Goal: Transaction & Acquisition: Obtain resource

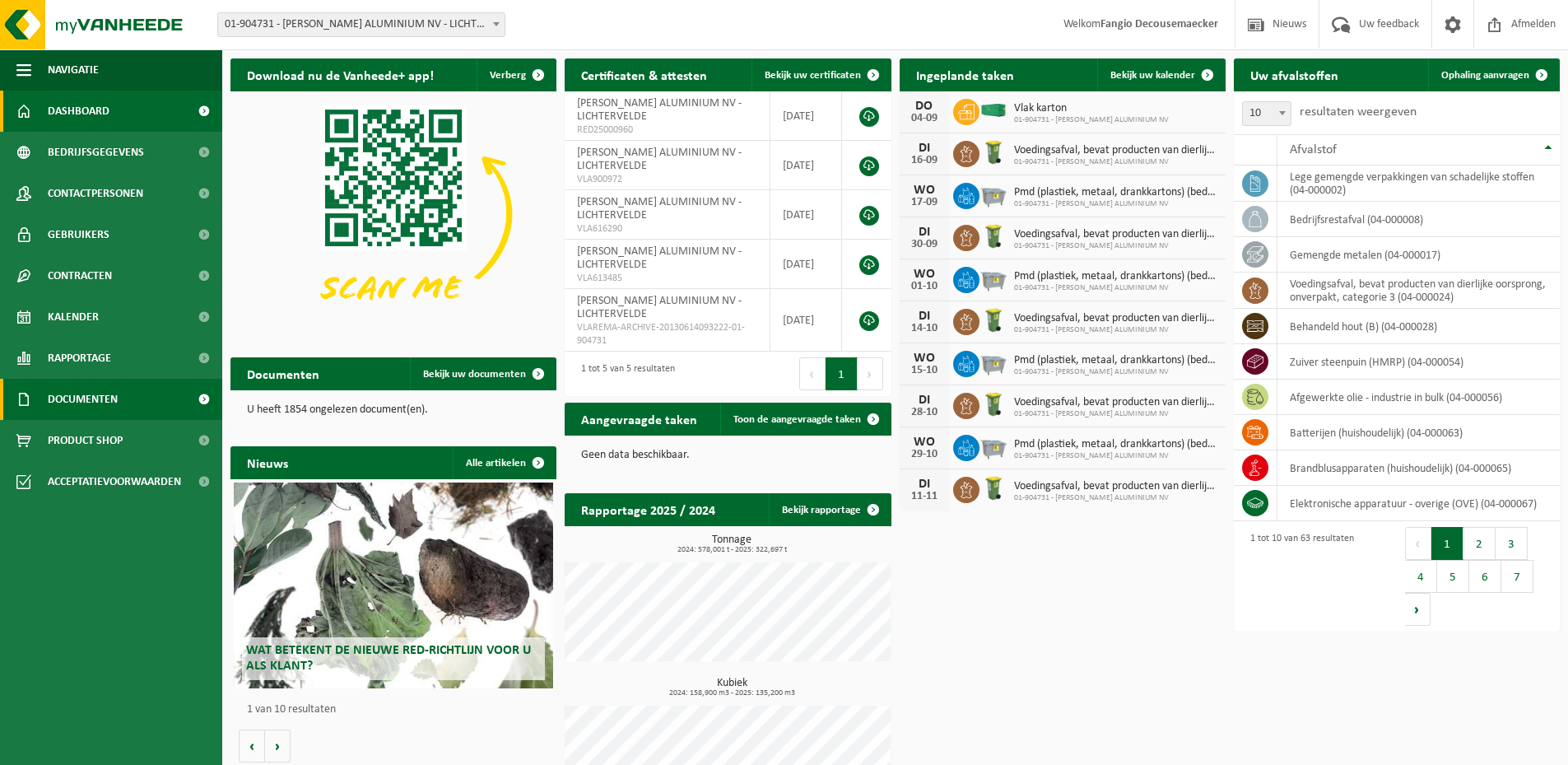
click at [92, 398] on span "Documenten" at bounding box center [82, 400] width 70 height 42
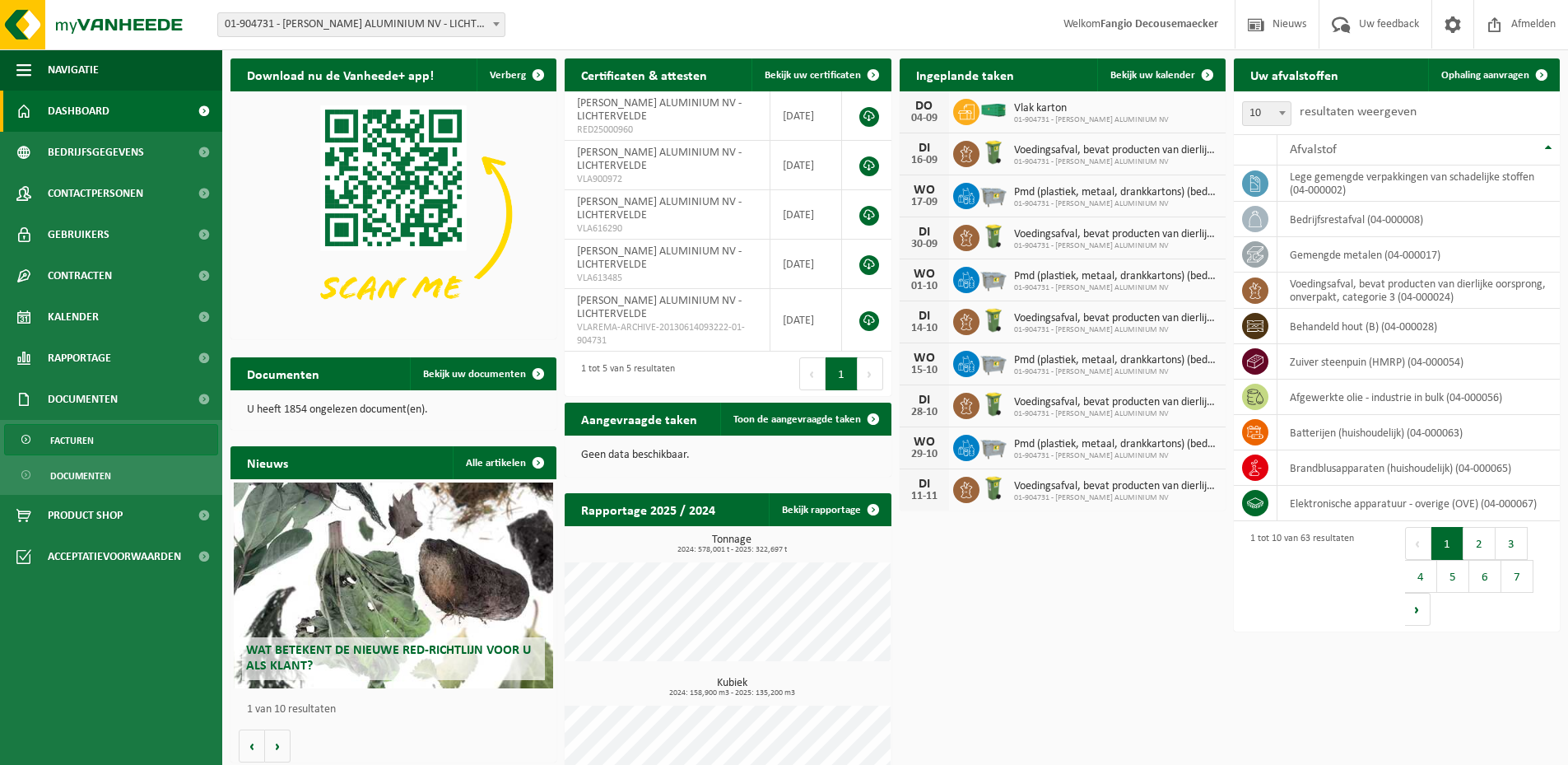
click at [78, 444] on span "Facturen" at bounding box center [72, 440] width 43 height 31
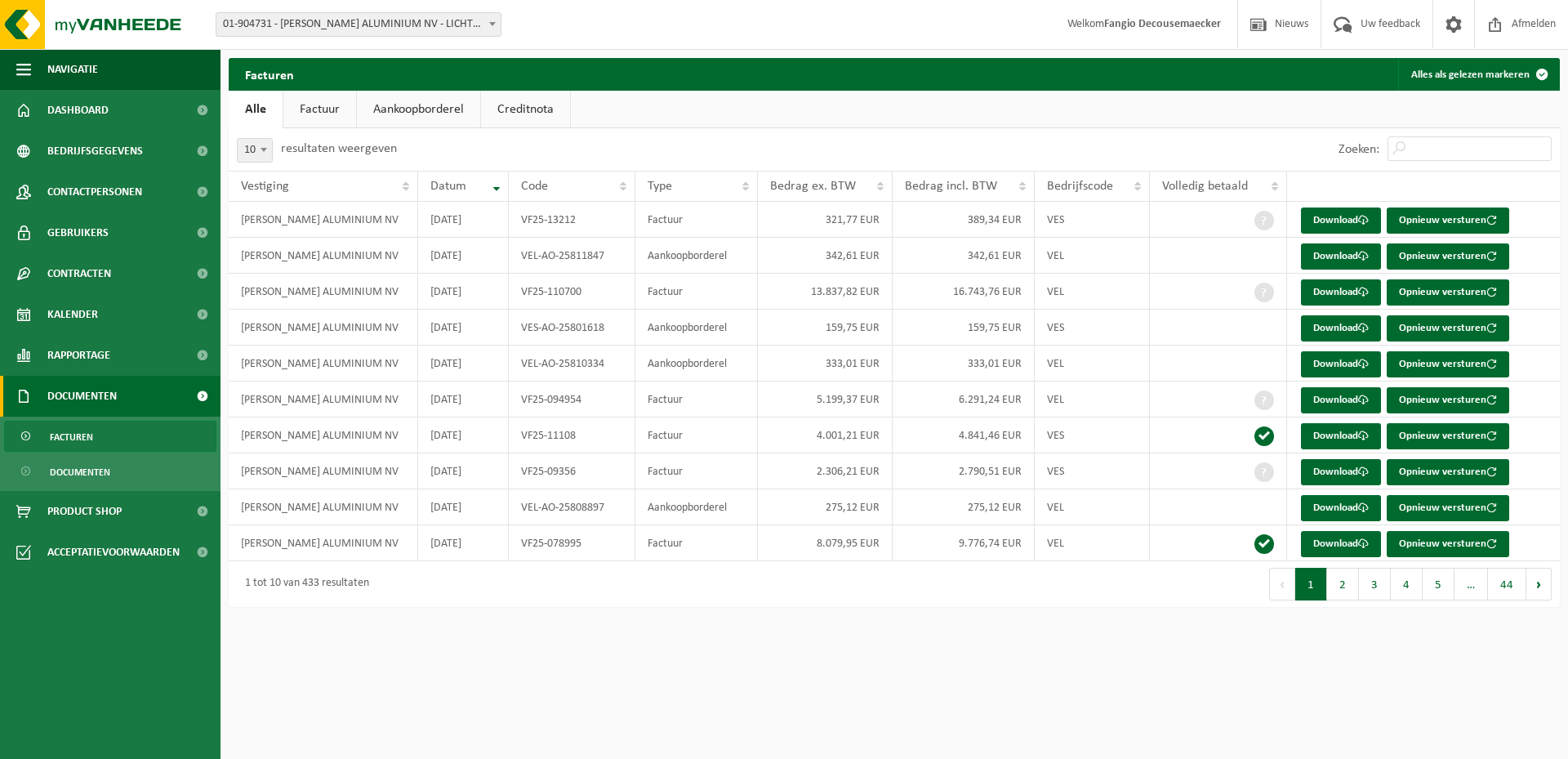
click at [401, 108] on link "Aankoopborderel" at bounding box center [419, 110] width 124 height 38
click at [1349, 221] on link "Download" at bounding box center [1340, 221] width 80 height 26
click at [536, 109] on link "Creditnota" at bounding box center [533, 110] width 89 height 38
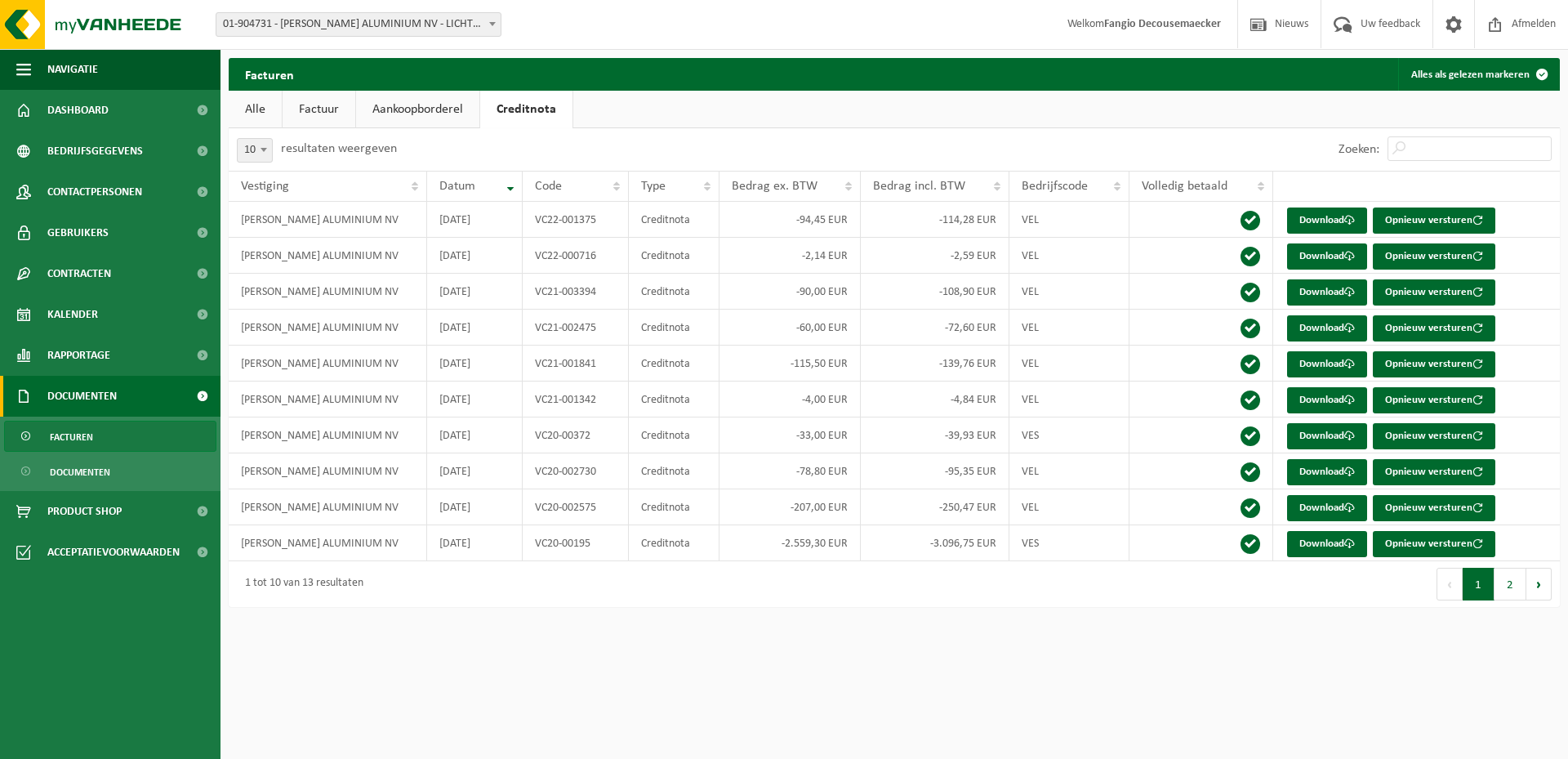
click at [316, 106] on link "Factuur" at bounding box center [319, 110] width 73 height 38
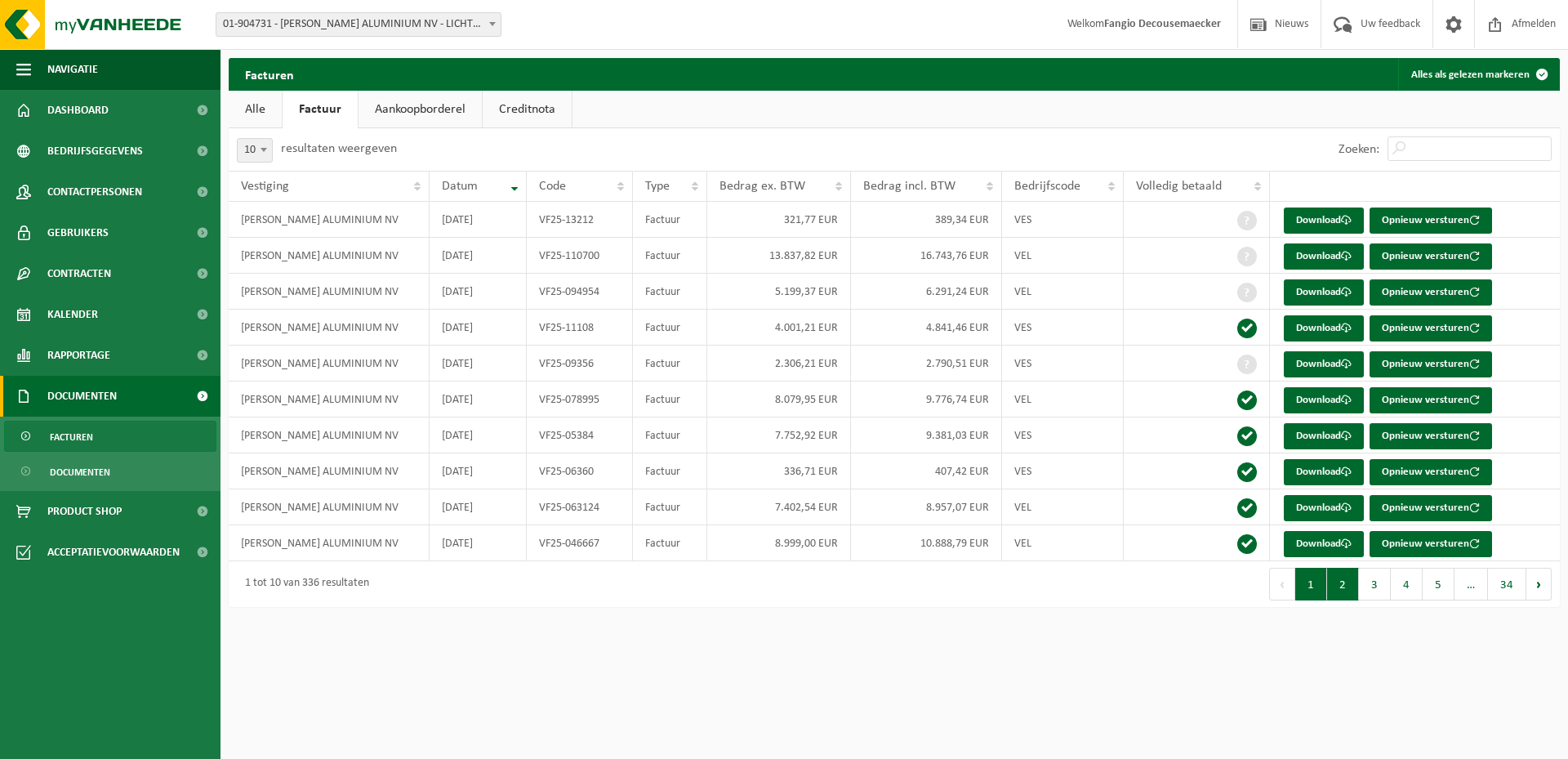
click at [1348, 585] on button "2" at bounding box center [1343, 584] width 32 height 33
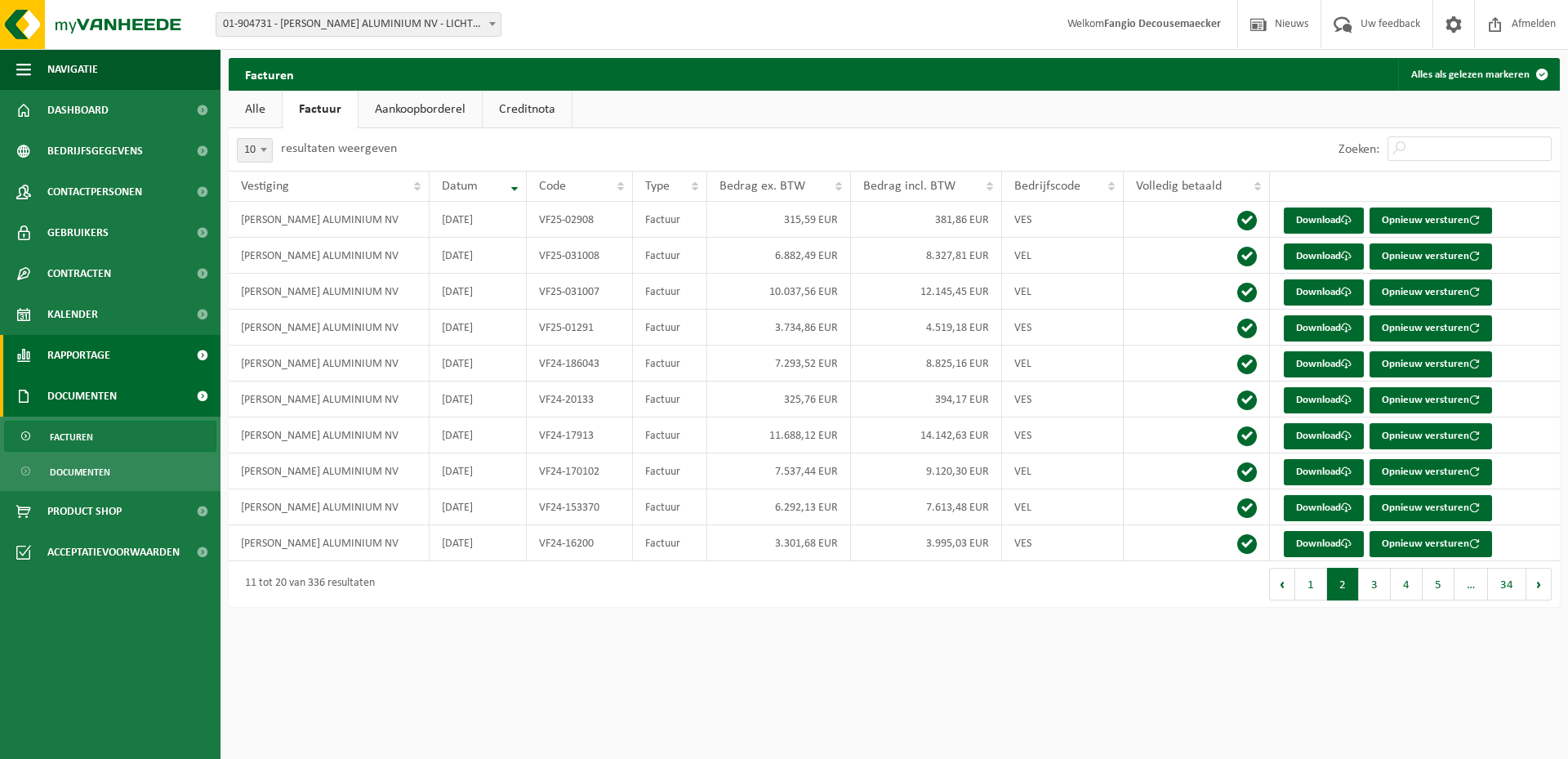
click at [110, 343] on span "Rapportage" at bounding box center [78, 355] width 63 height 41
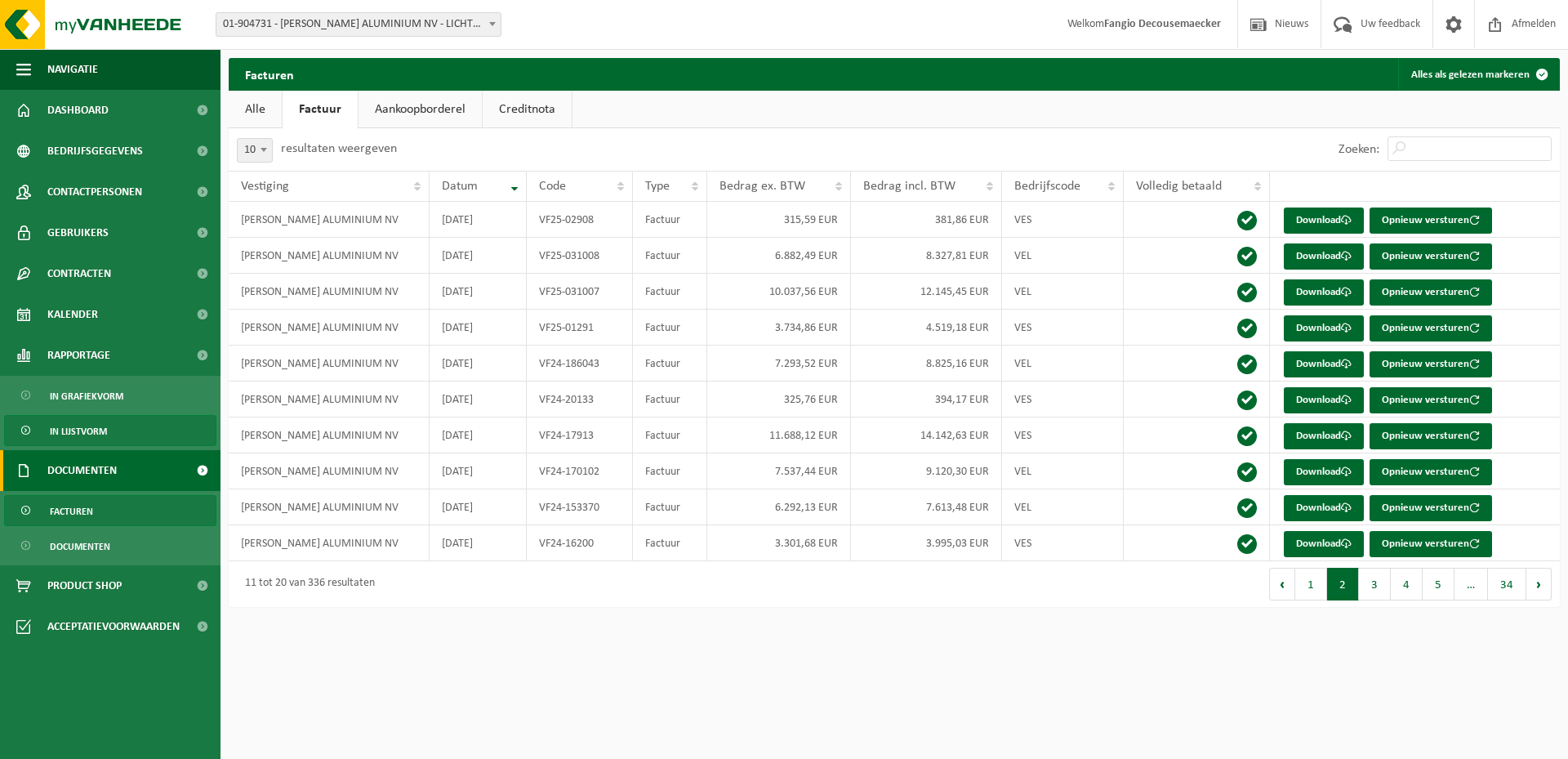
click at [96, 425] on span "In lijstvorm" at bounding box center [78, 431] width 58 height 31
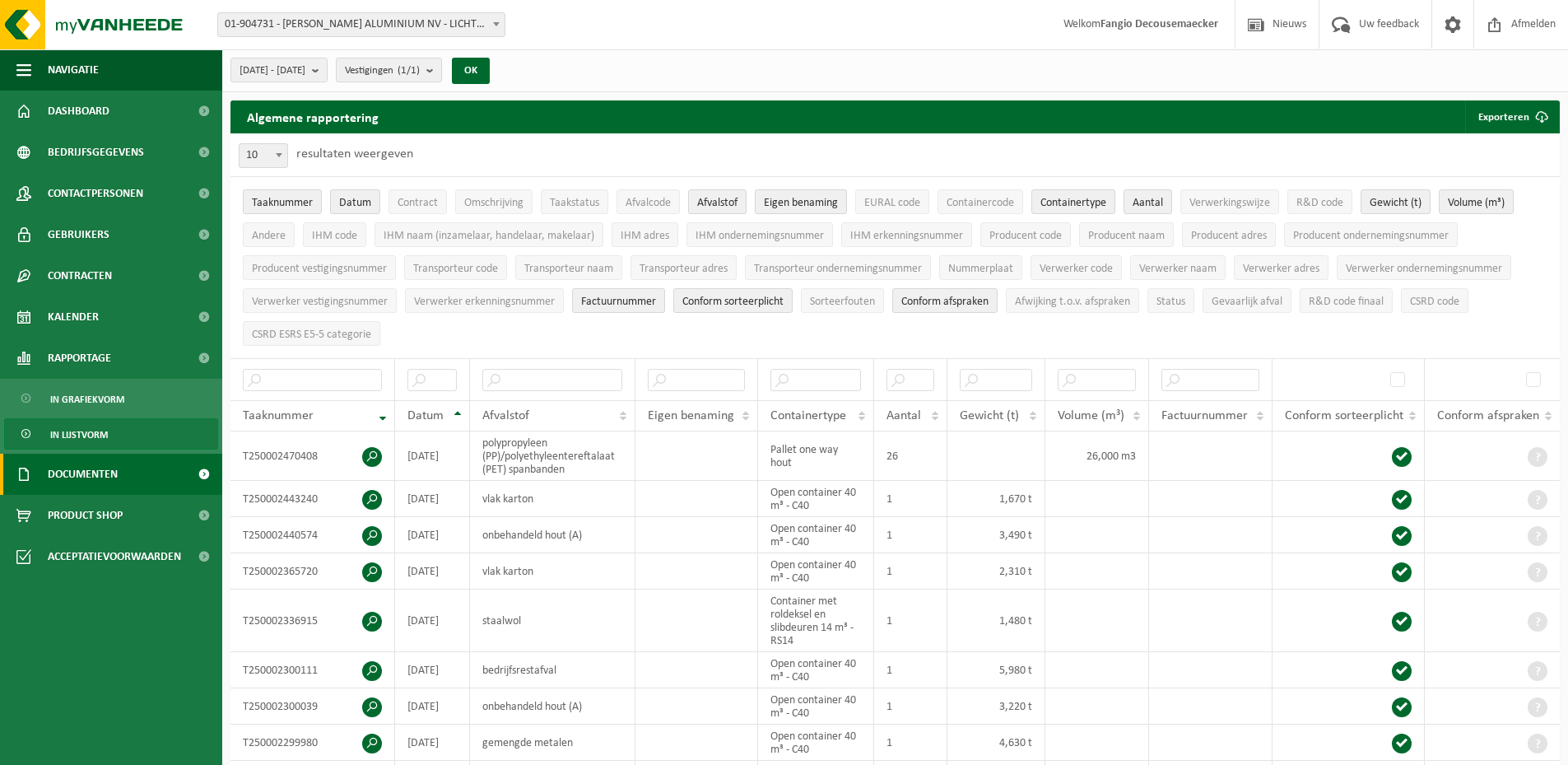
click at [99, 470] on span "Documenten" at bounding box center [82, 474] width 70 height 42
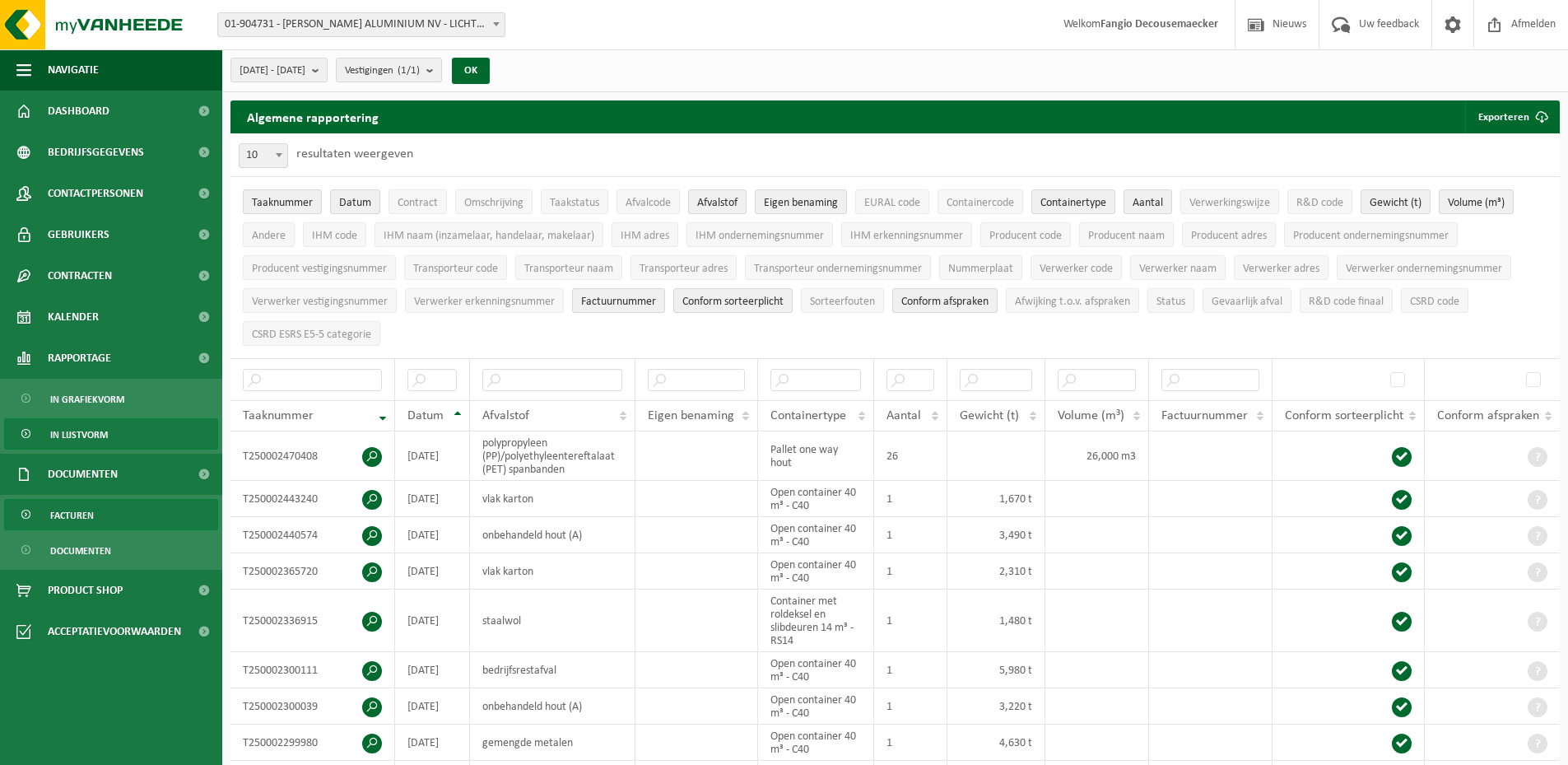
click at [81, 514] on span "Facturen" at bounding box center [72, 515] width 43 height 31
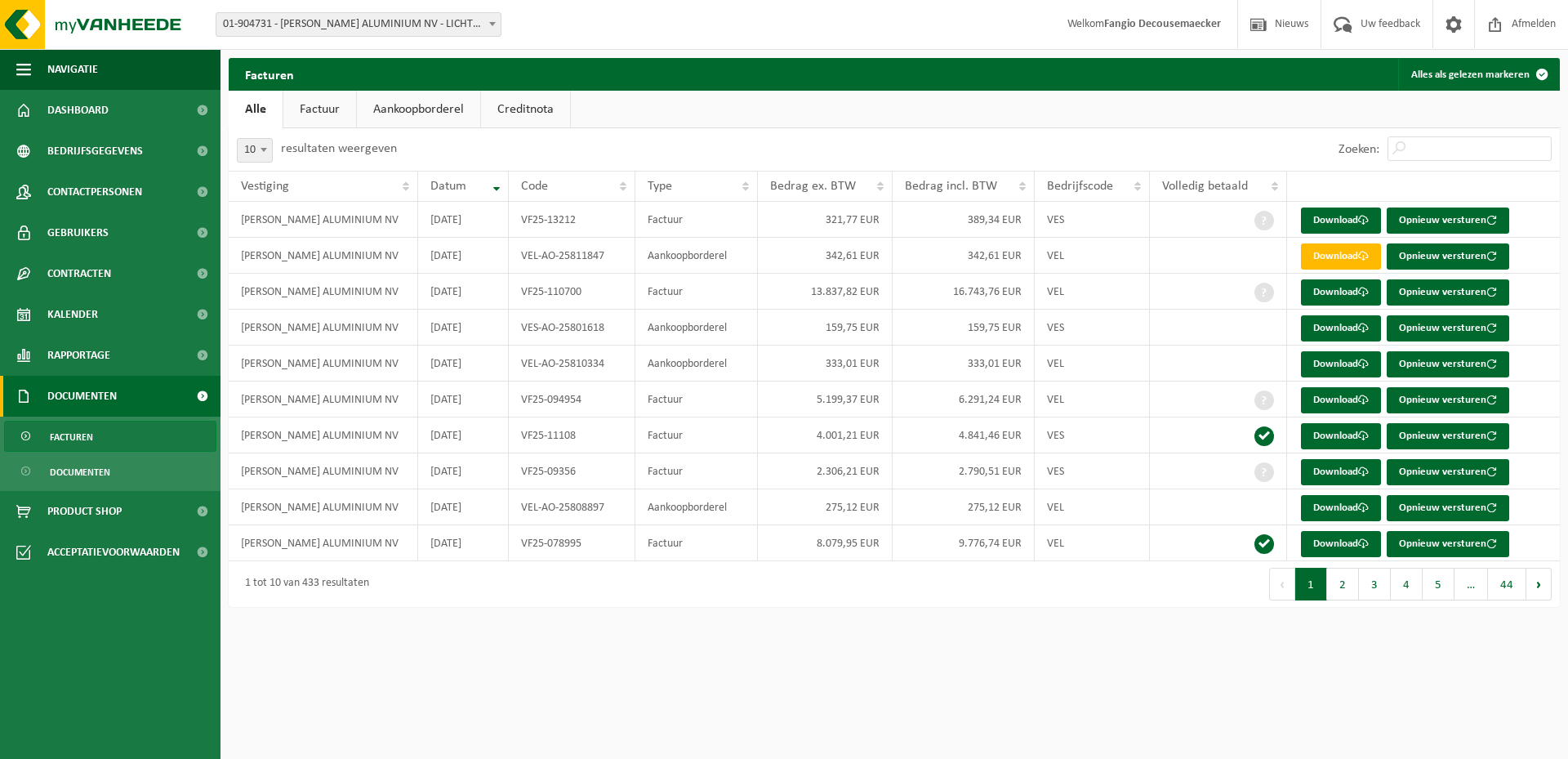
click at [321, 108] on link "Factuur" at bounding box center [319, 110] width 73 height 38
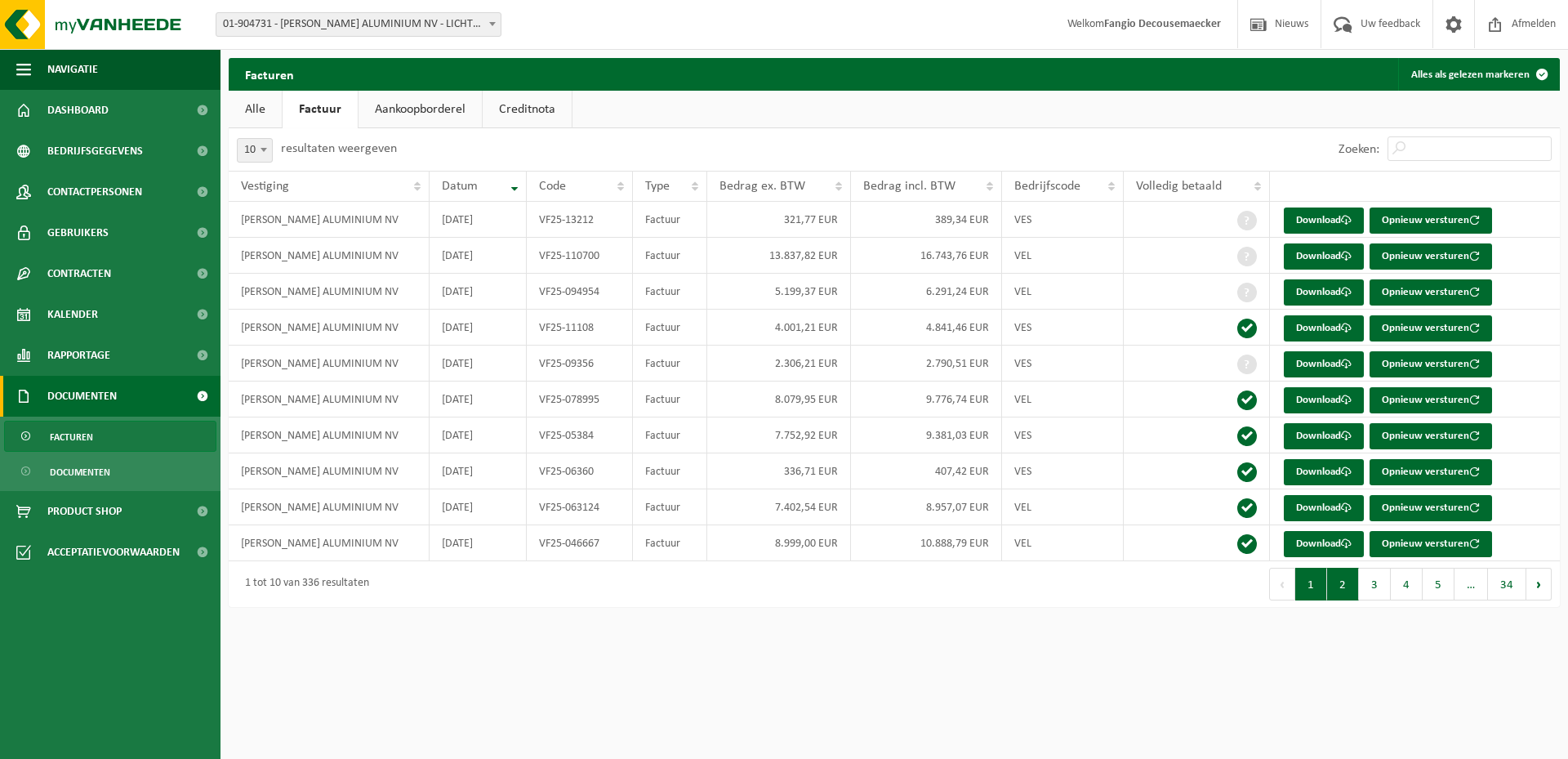
click at [1346, 582] on button "2" at bounding box center [1343, 584] width 32 height 33
